Goal: Task Accomplishment & Management: Use online tool/utility

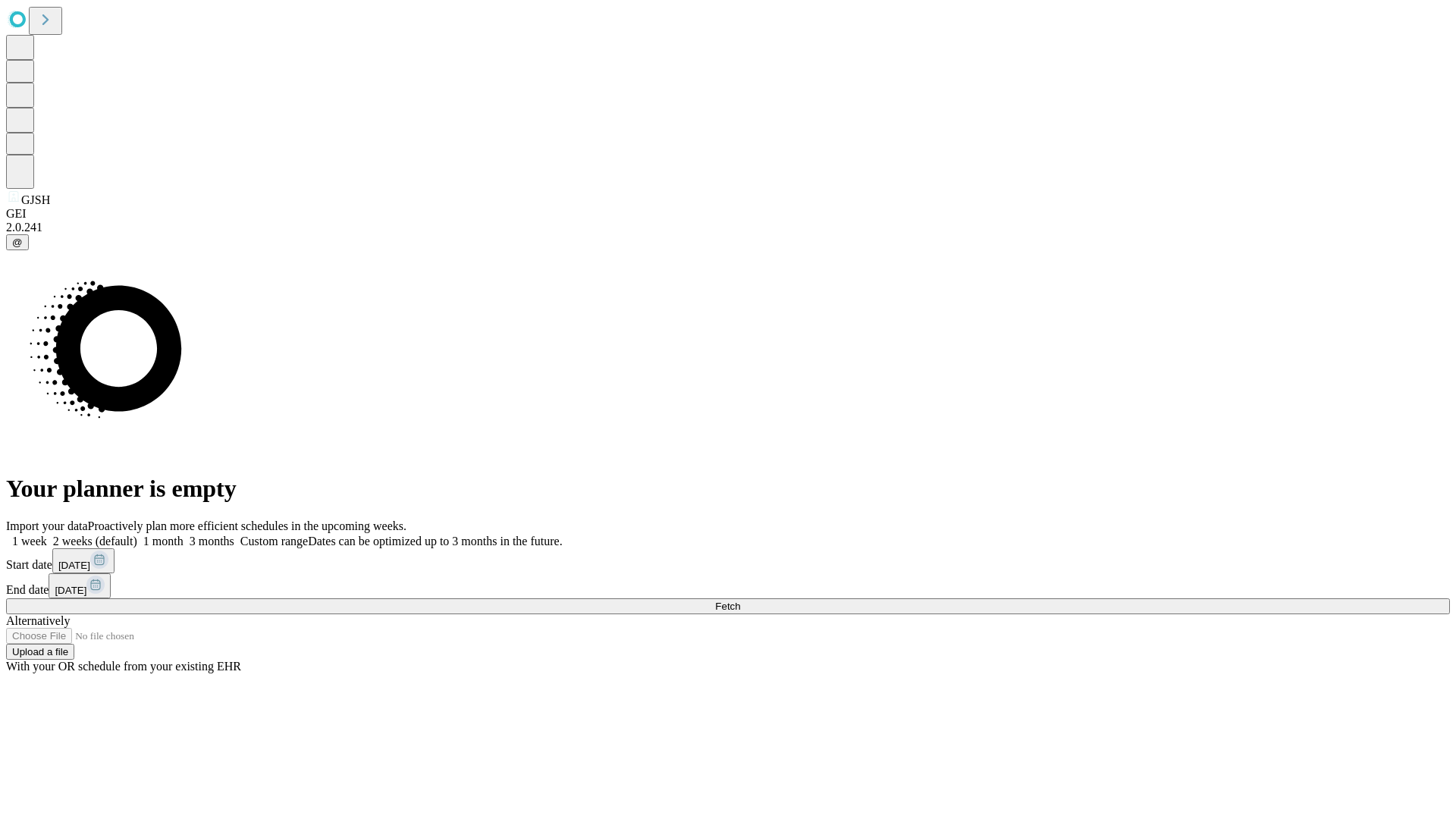
click at [740, 601] on span "Fetch" at bounding box center [727, 606] width 25 height 12
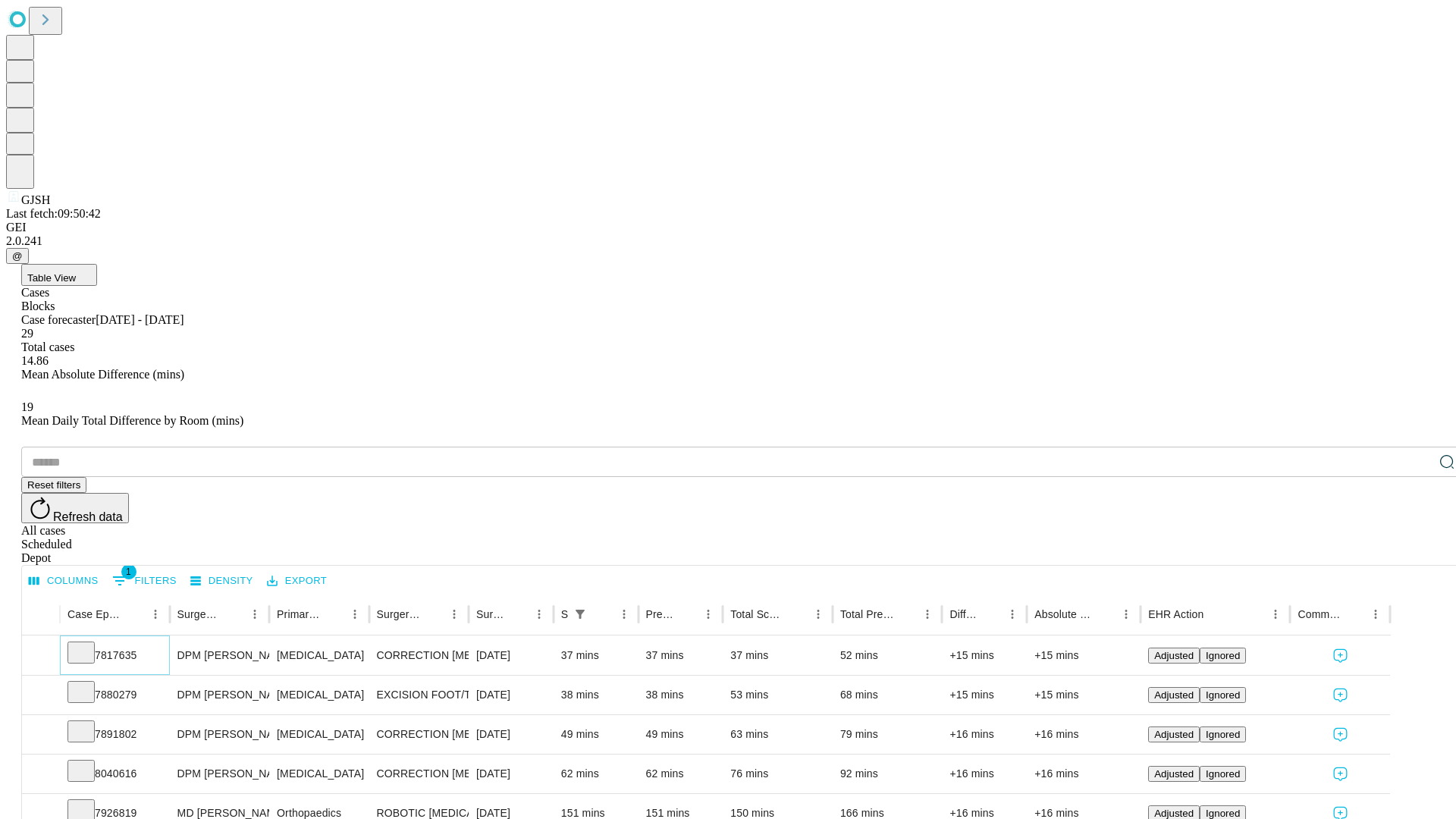
click at [89, 643] on icon at bounding box center [82, 651] width 16 height 16
